Goal: Navigation & Orientation: Find specific page/section

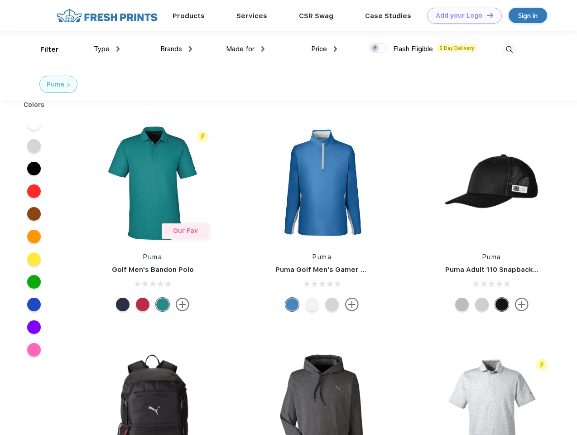
scroll to position [0, 0]
click at [461, 15] on link "Add your Logo Design Tool" at bounding box center [464, 16] width 75 height 16
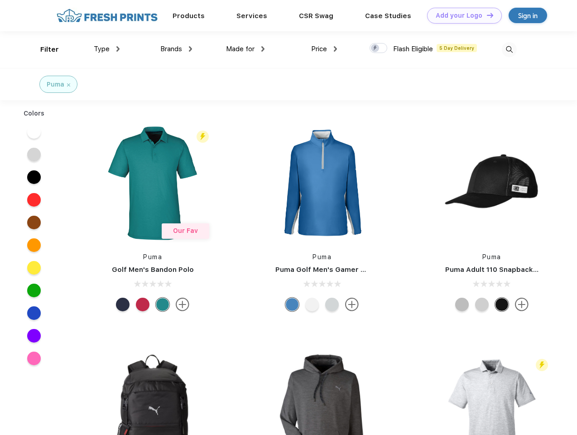
click at [0, 0] on div "Design Tool" at bounding box center [0, 0] width 0 height 0
click at [486, 15] on link "Add your Logo Design Tool" at bounding box center [464, 16] width 75 height 16
click at [43, 49] on div "Filter" at bounding box center [49, 49] width 19 height 10
click at [107, 49] on span "Type" at bounding box center [102, 49] width 16 height 8
click at [176, 49] on span "Brands" at bounding box center [171, 49] width 22 height 8
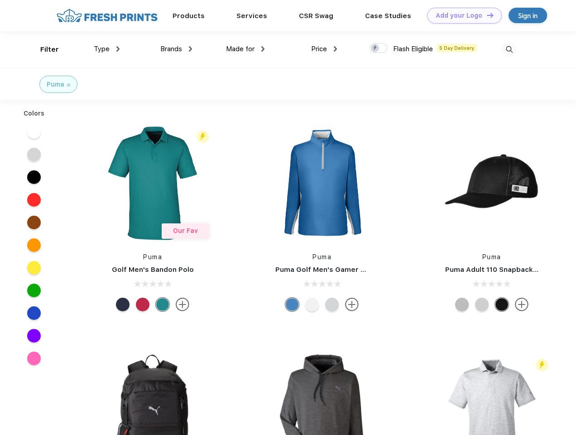
click at [245, 49] on span "Made for" at bounding box center [240, 49] width 29 height 8
click at [324, 49] on span "Price" at bounding box center [319, 49] width 16 height 8
click at [379, 48] on div at bounding box center [379, 48] width 18 height 10
click at [375, 48] on input "checkbox" at bounding box center [373, 46] width 6 height 6
click at [509, 49] on img at bounding box center [509, 49] width 15 height 15
